Goal: Task Accomplishment & Management: Use online tool/utility

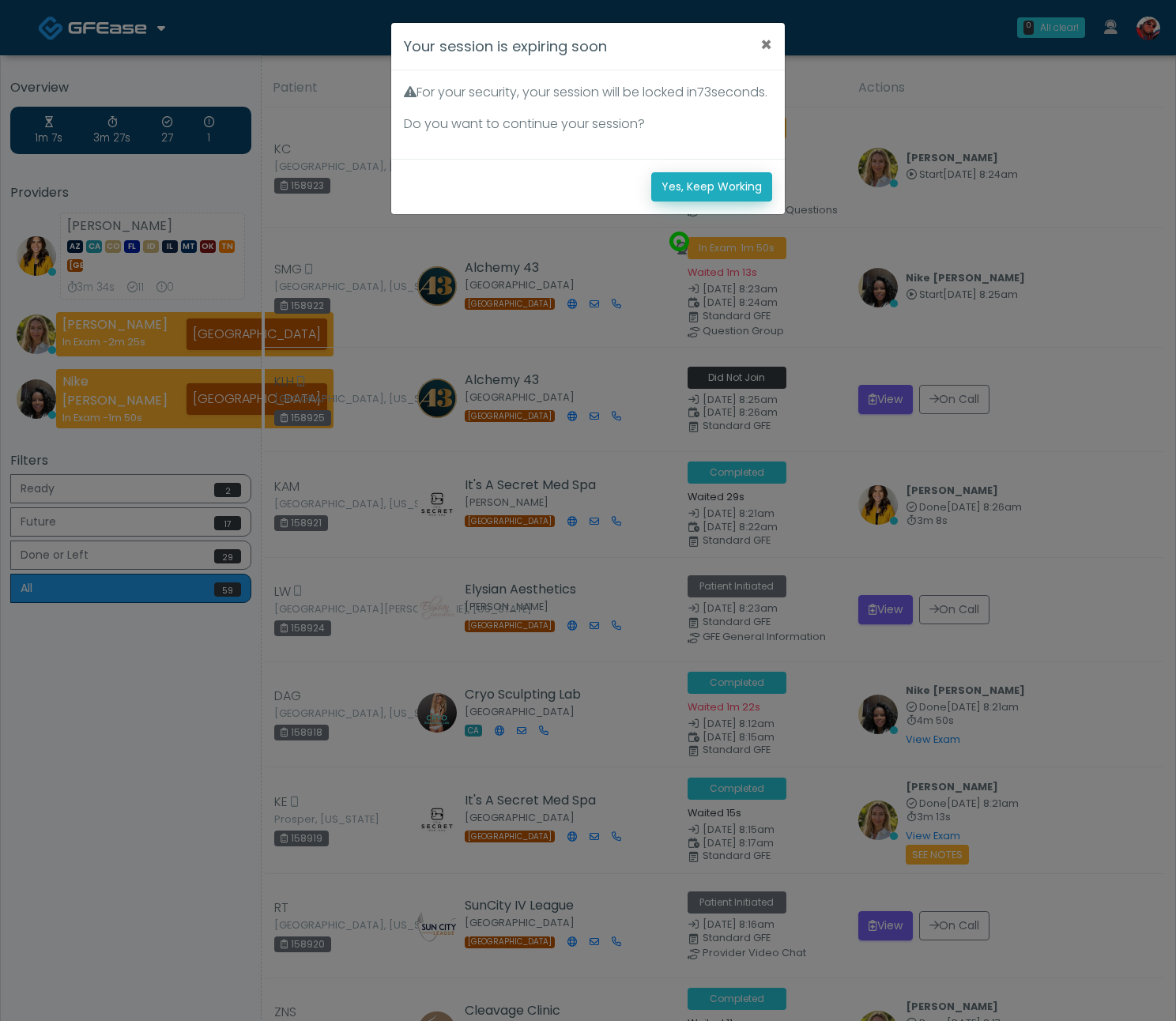
click at [698, 191] on button "Yes, Keep Working" at bounding box center [712, 187] width 121 height 30
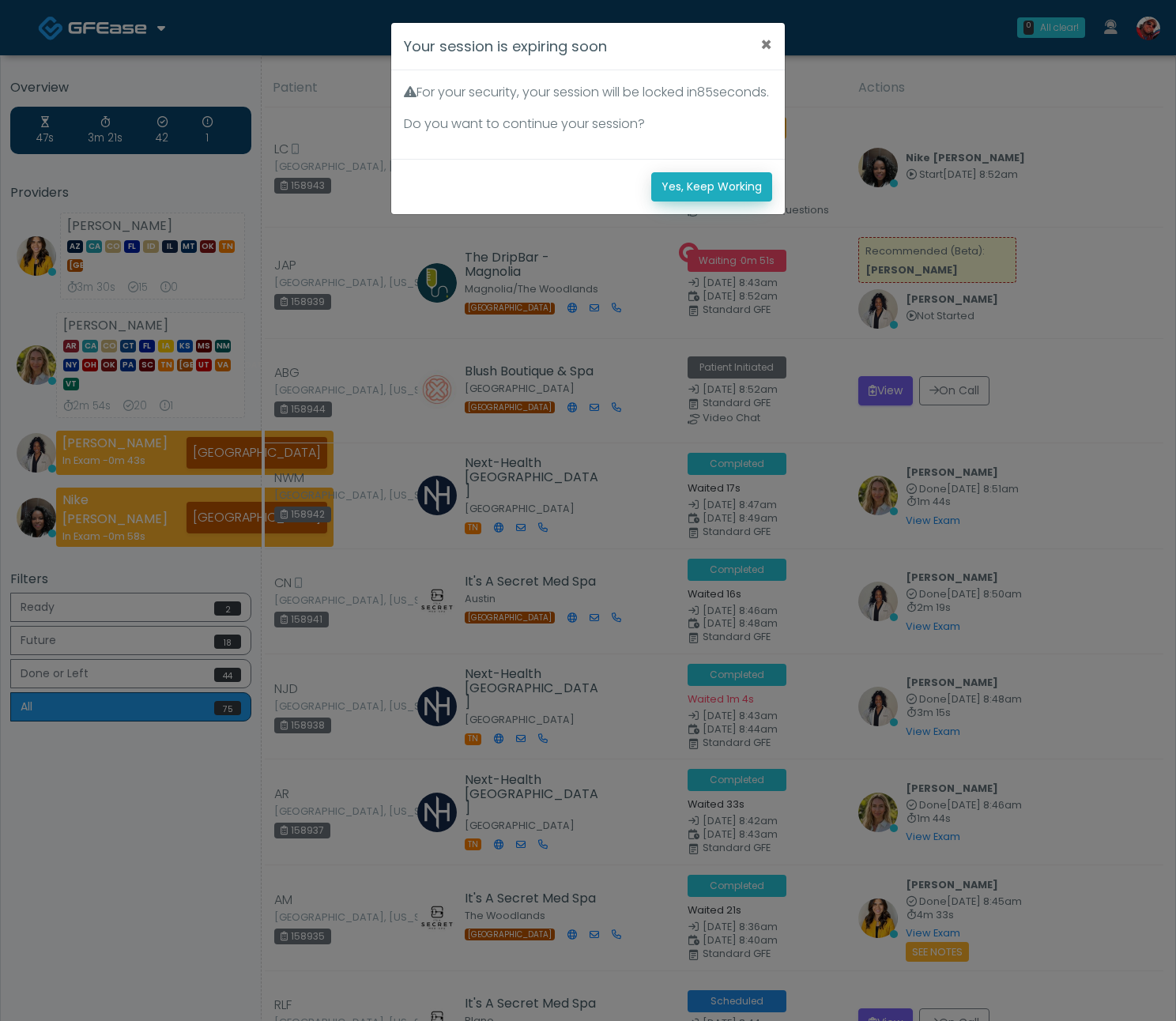
click at [687, 201] on button "Yes, Keep Working" at bounding box center [712, 187] width 121 height 30
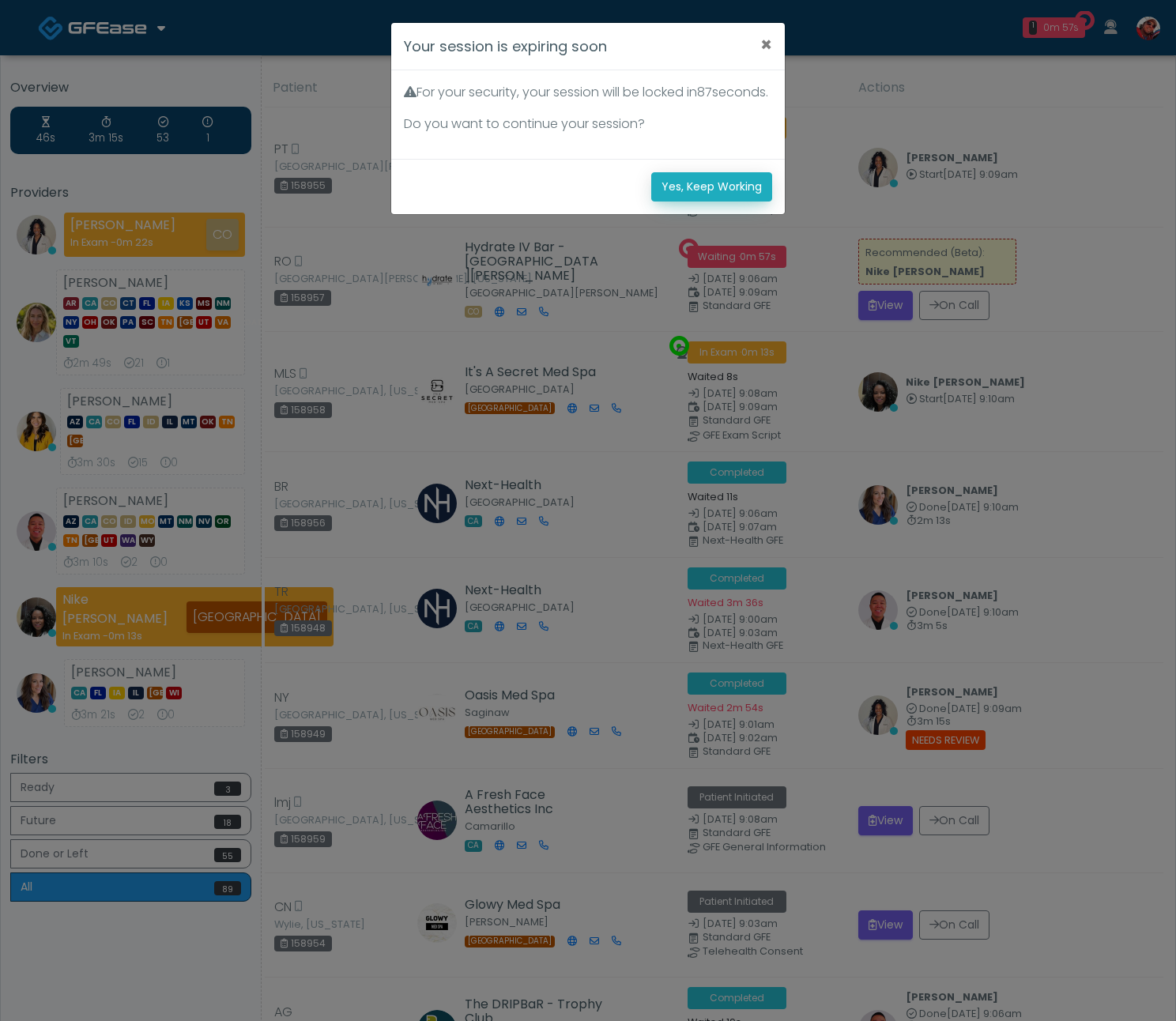
click at [754, 201] on button "Yes, Keep Working" at bounding box center [712, 187] width 121 height 30
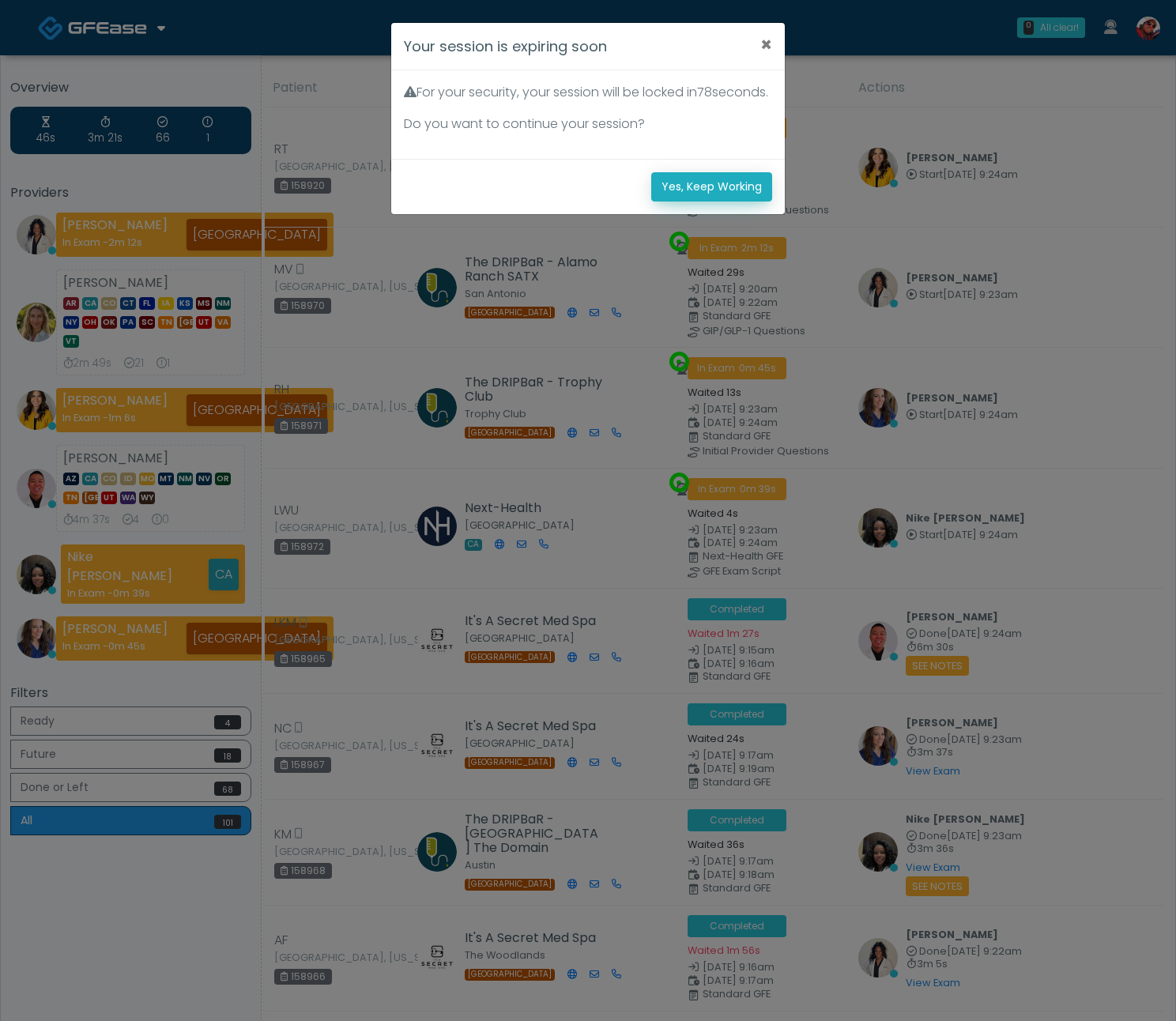
click at [737, 199] on button "Yes, Keep Working" at bounding box center [712, 187] width 121 height 30
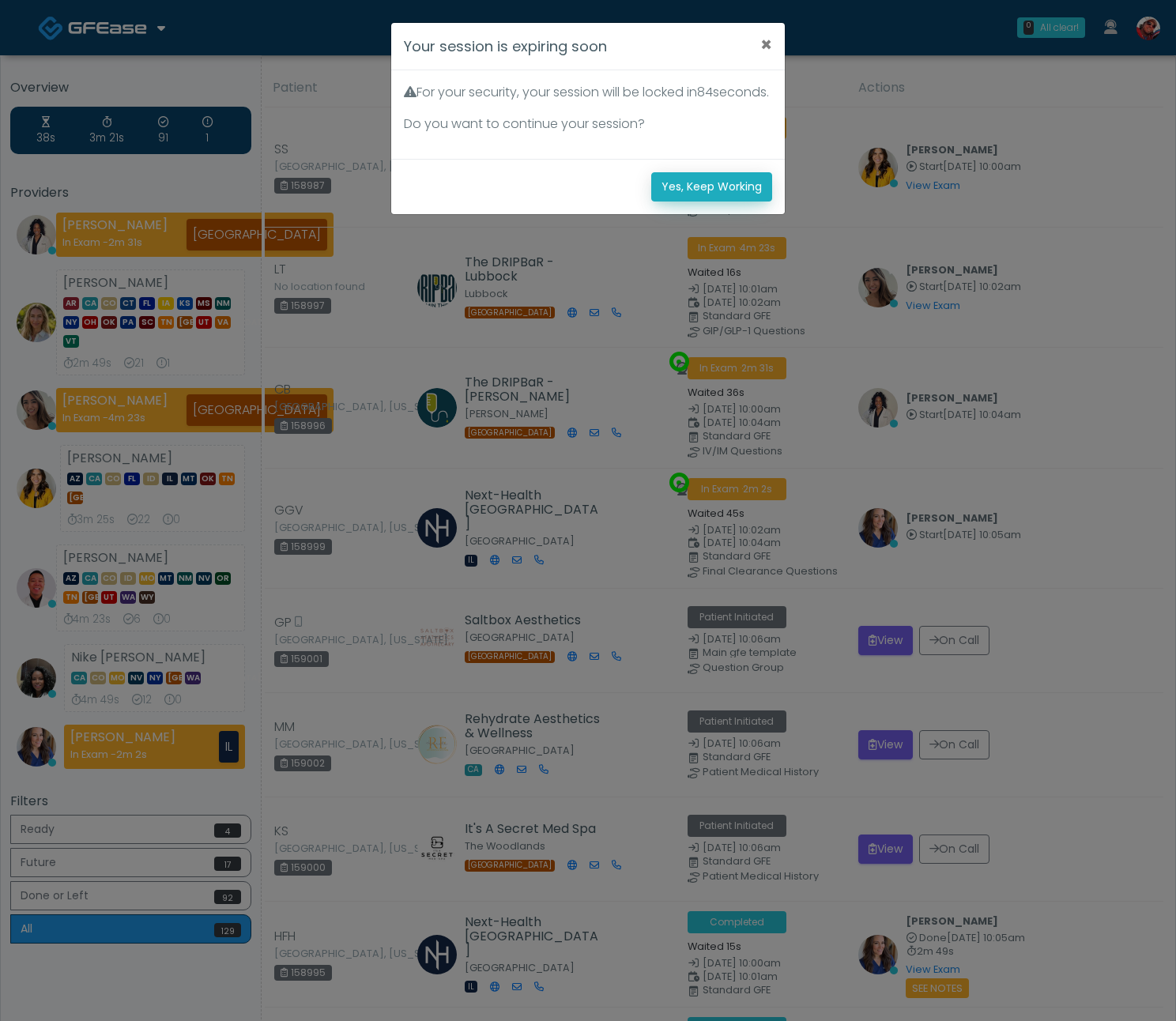
click at [744, 201] on button "Yes, Keep Working" at bounding box center [712, 187] width 121 height 30
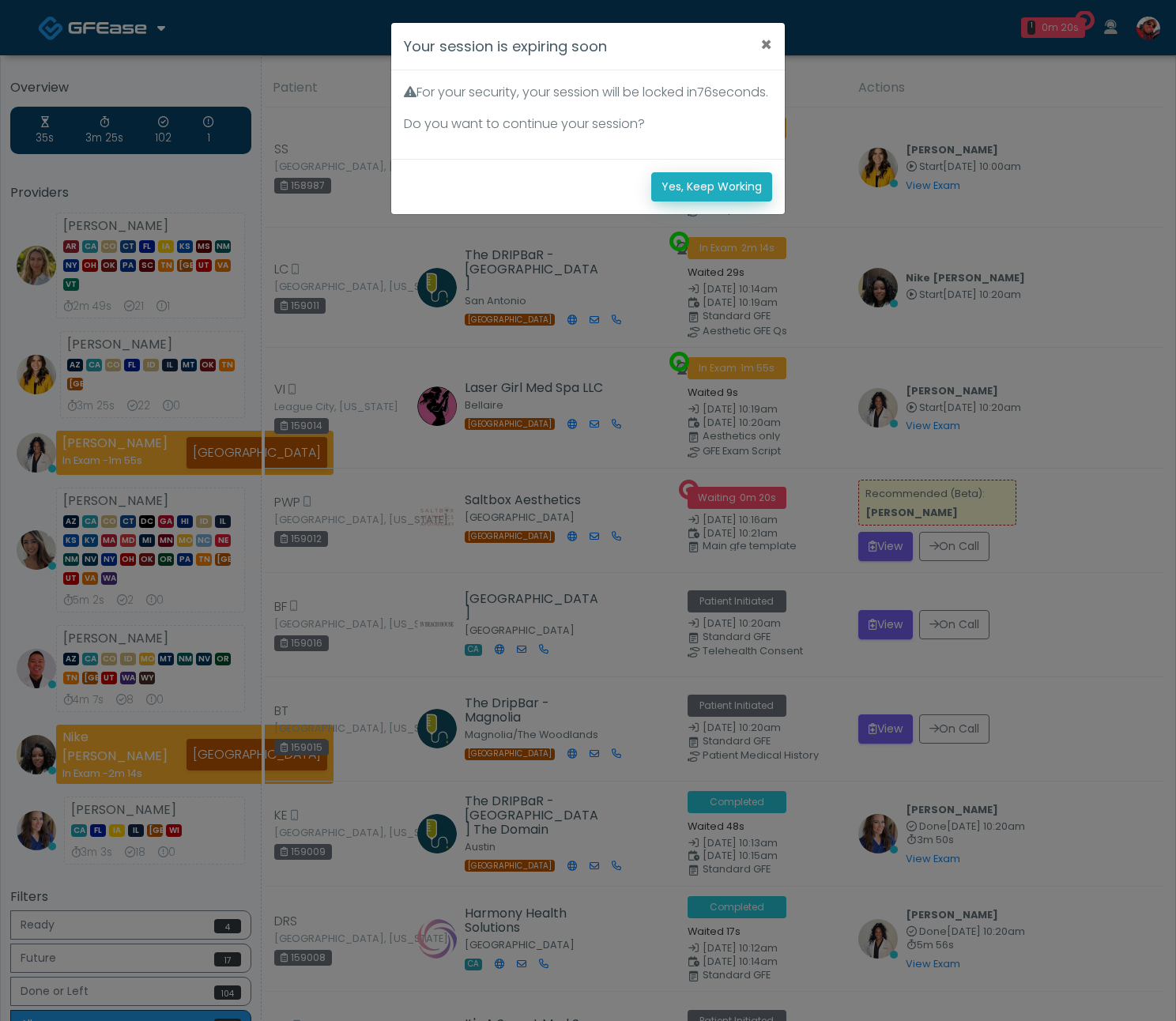
click at [755, 201] on button "Yes, Keep Working" at bounding box center [712, 187] width 121 height 30
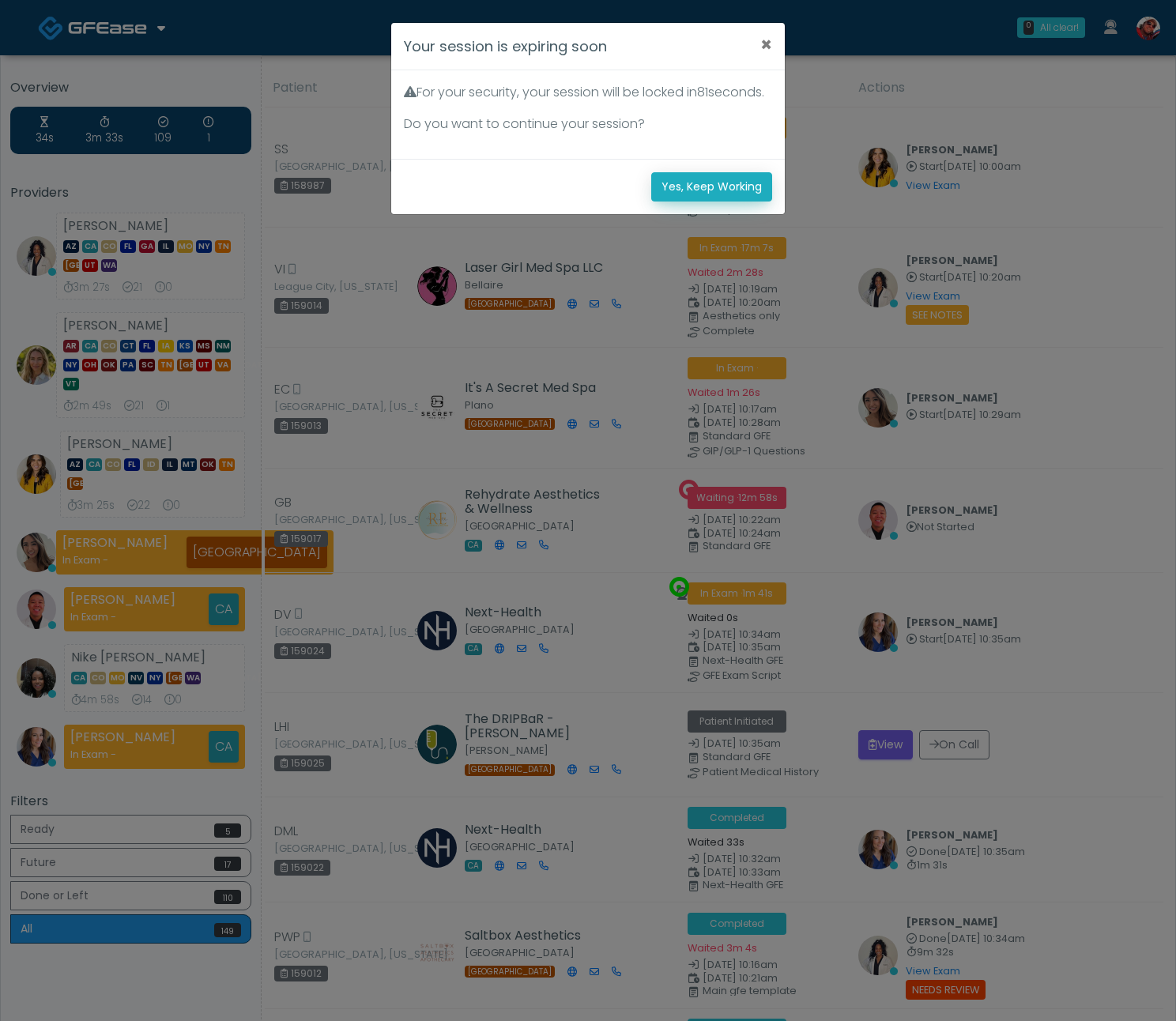
click at [707, 199] on button "Yes, Keep Working" at bounding box center [712, 187] width 121 height 30
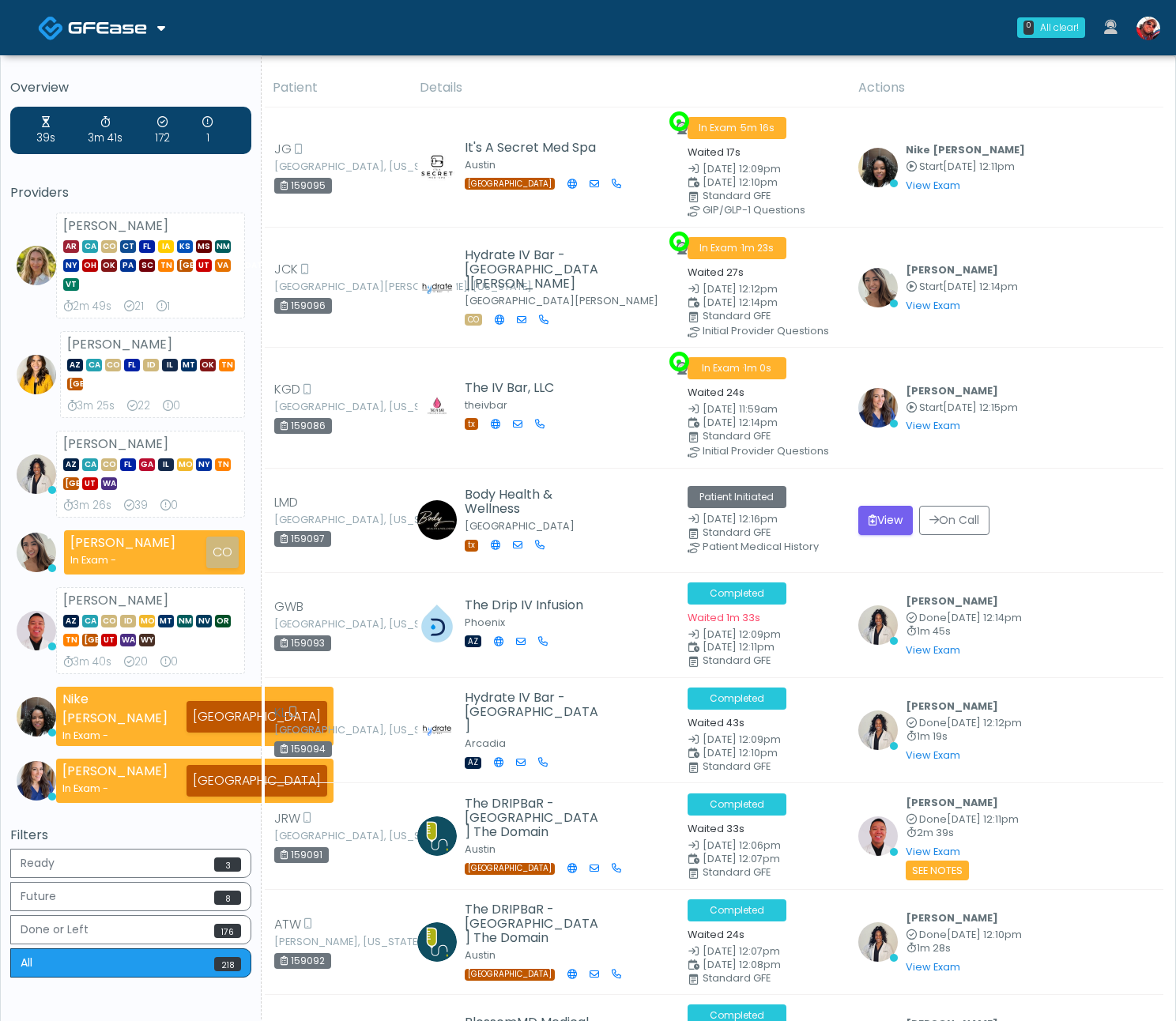
click at [232, 86] on h5 "Overview" at bounding box center [131, 87] width 241 height 14
